Goal: Information Seeking & Learning: Learn about a topic

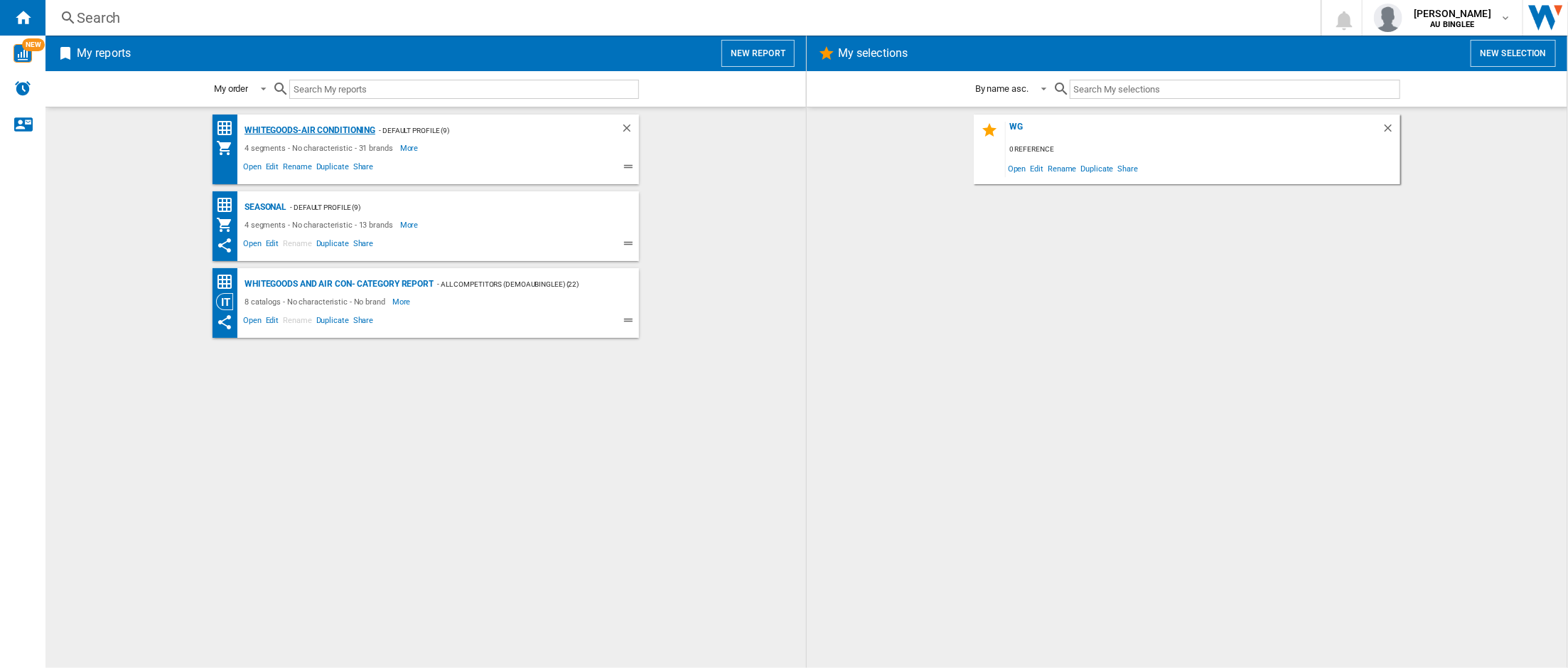
click at [338, 130] on div "Whitegoods-Air Conditioning" at bounding box center [307, 130] width 134 height 18
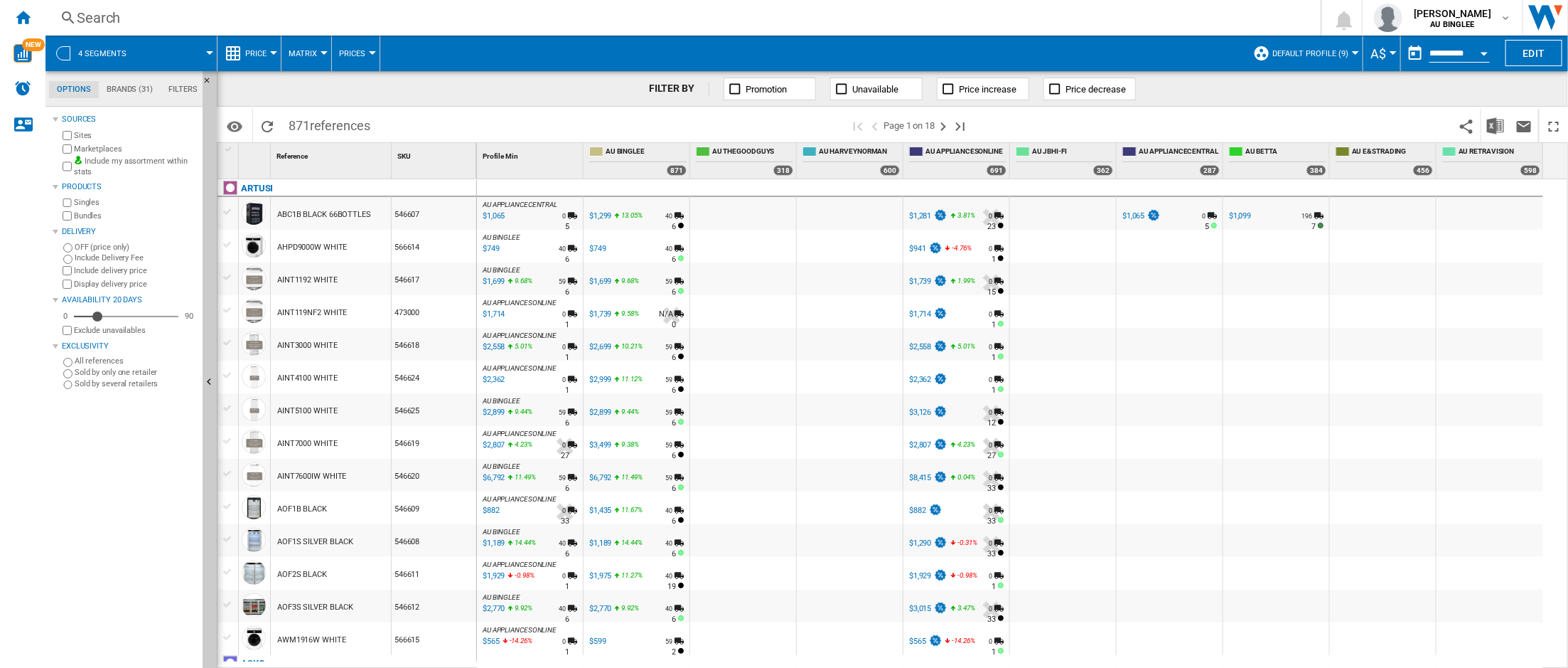
click at [84, 93] on md-tab-item "Options" at bounding box center [74, 90] width 50 height 17
click at [130, 89] on md-tab-item "Brands (31)" at bounding box center [130, 90] width 62 height 17
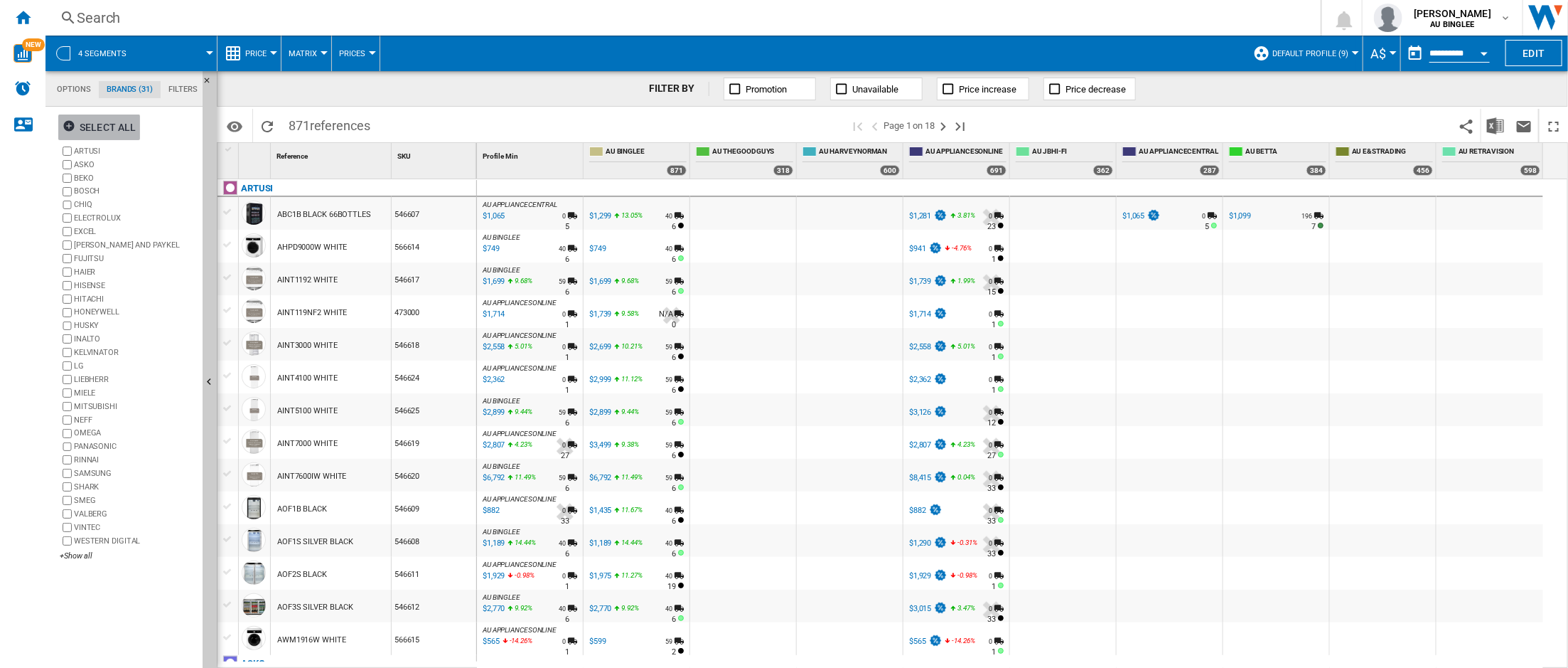
click at [71, 127] on ng-md-icon "button" at bounding box center [71, 128] width 17 height 17
click at [69, 127] on ng-md-icon "button" at bounding box center [71, 128] width 17 height 17
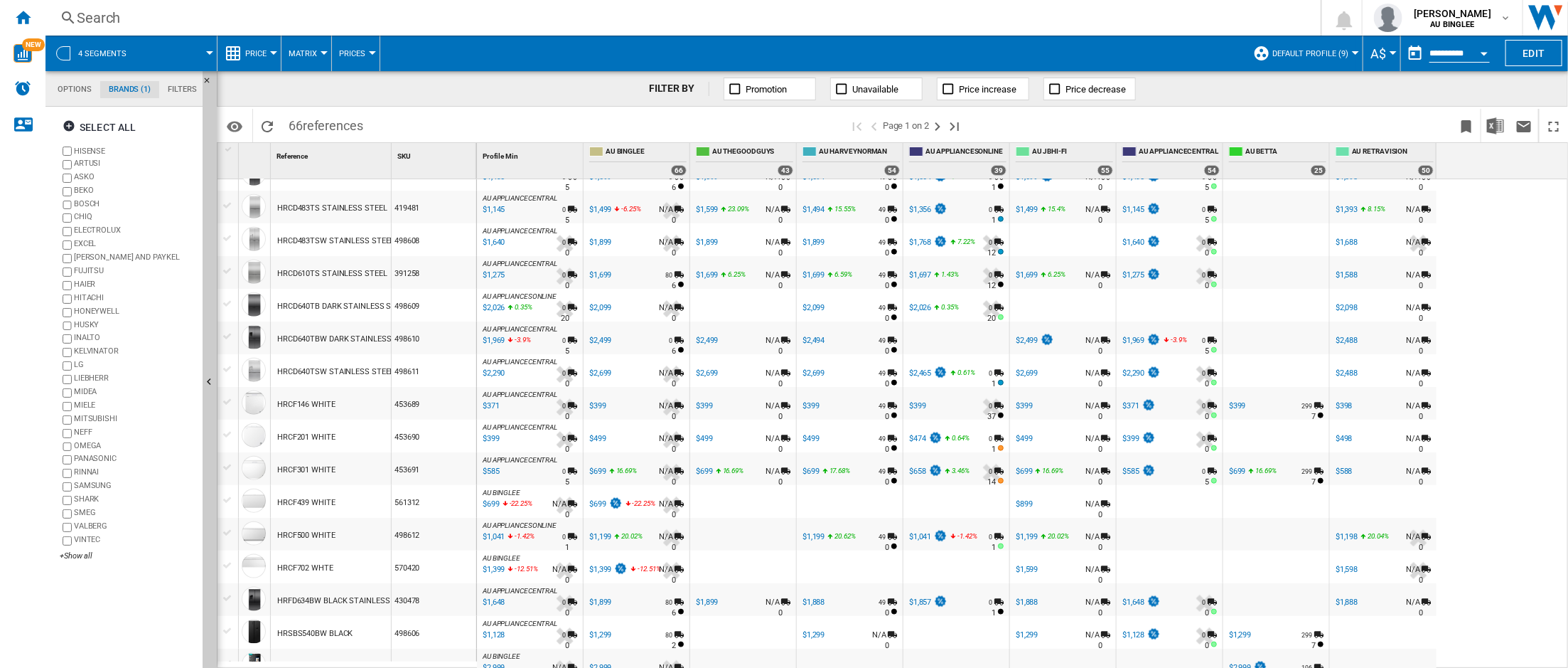
scroll to position [1167, 0]
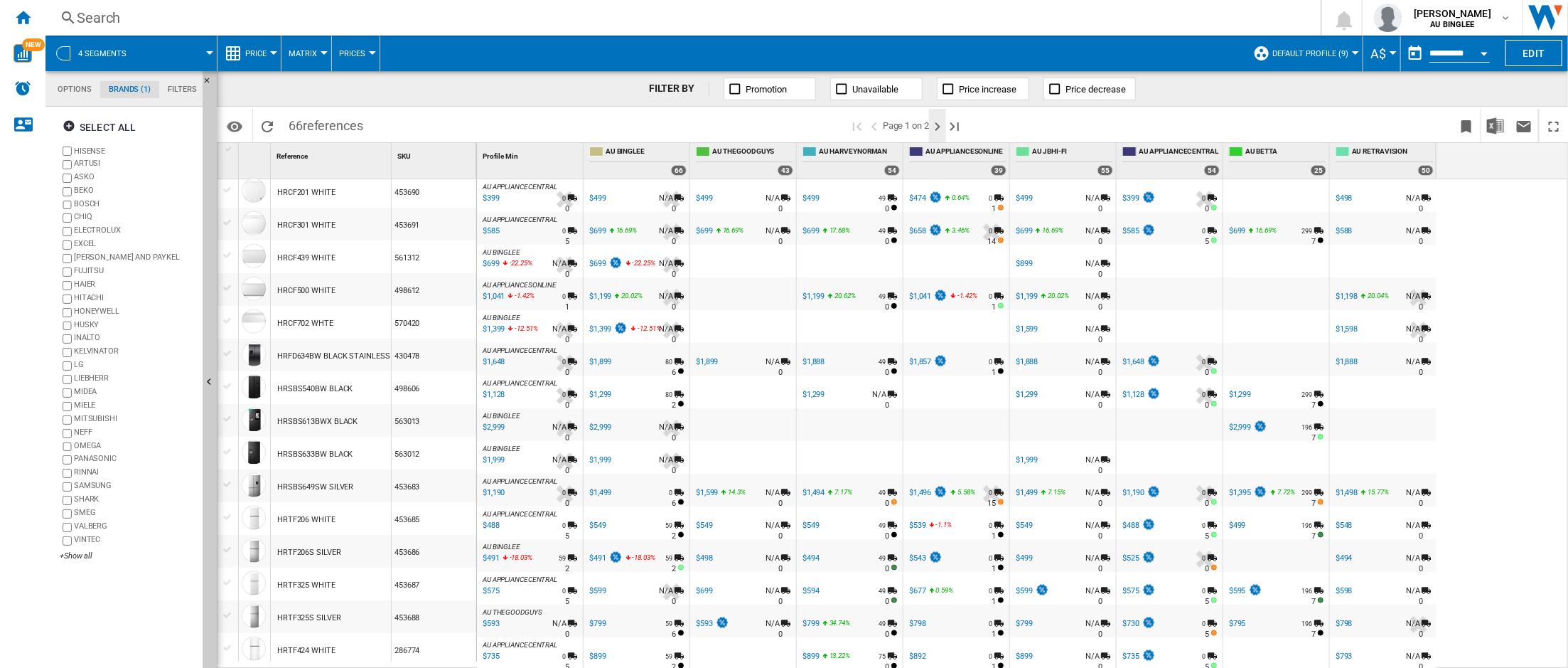
click at [940, 126] on ng-md-icon "Next page" at bounding box center [937, 127] width 17 height 17
